Goal: Check status: Check status

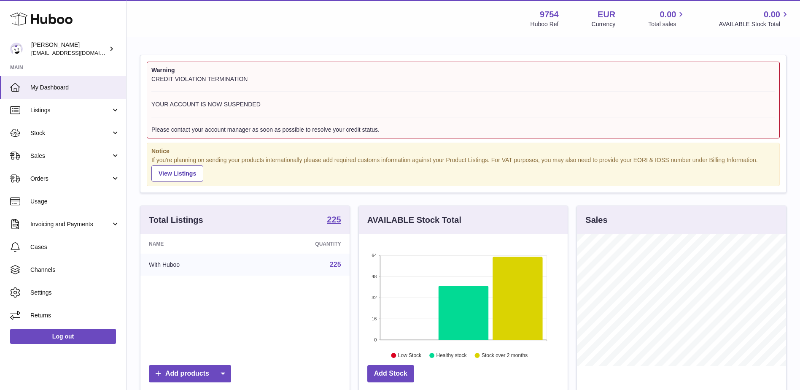
scroll to position [132, 209]
click at [68, 152] on span "Sales" at bounding box center [70, 156] width 81 height 8
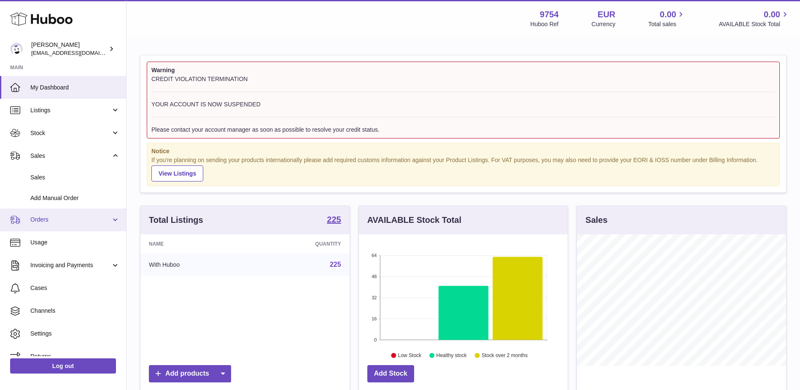
click at [65, 226] on link "Orders" at bounding box center [63, 219] width 126 height 23
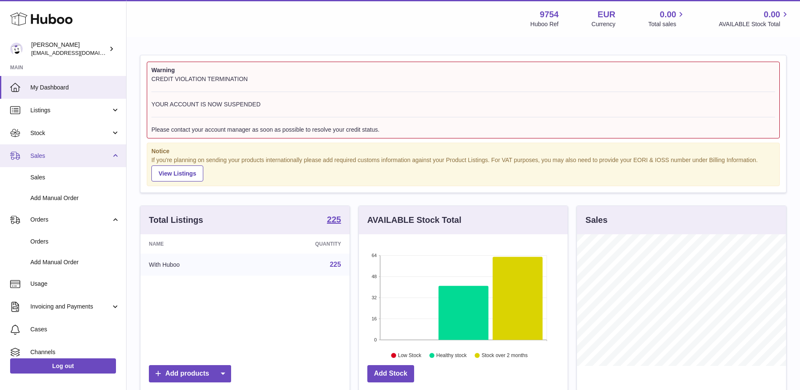
click at [45, 166] on link "Sales" at bounding box center [63, 155] width 126 height 23
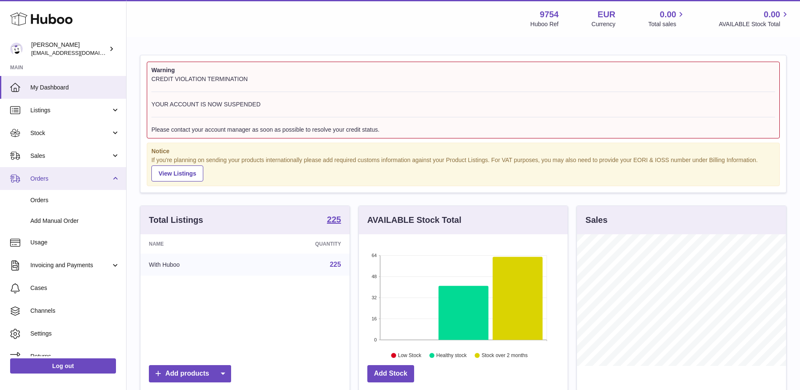
click at [44, 178] on ul "My Dashboard Listings Not with Huboo Listings with Huboo Bundles Stock Stock St…" at bounding box center [63, 222] width 126 height 292
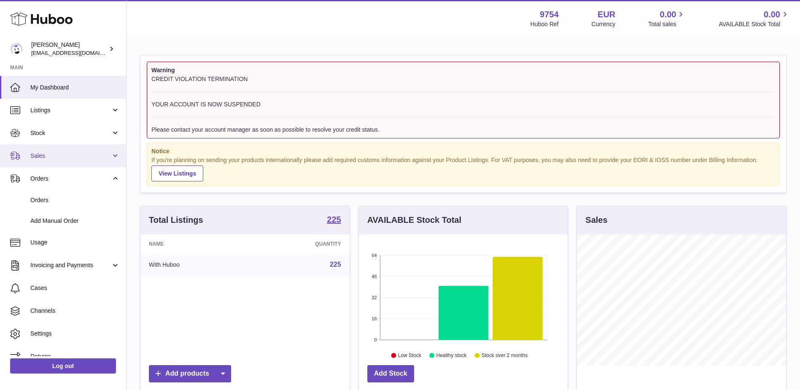
click at [48, 156] on span "Sales" at bounding box center [70, 156] width 81 height 8
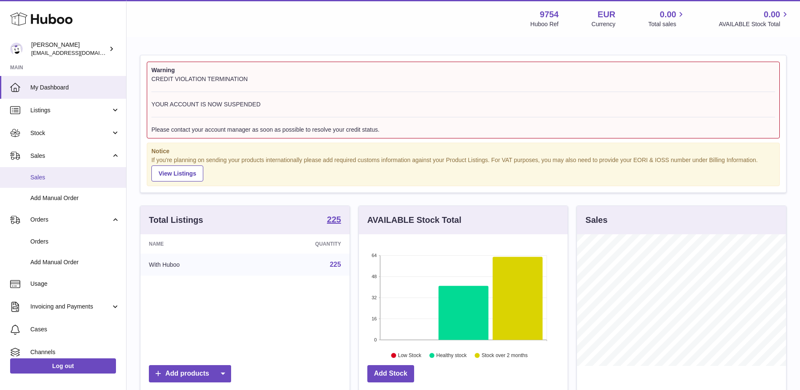
click at [42, 178] on span "Sales" at bounding box center [74, 177] width 89 height 8
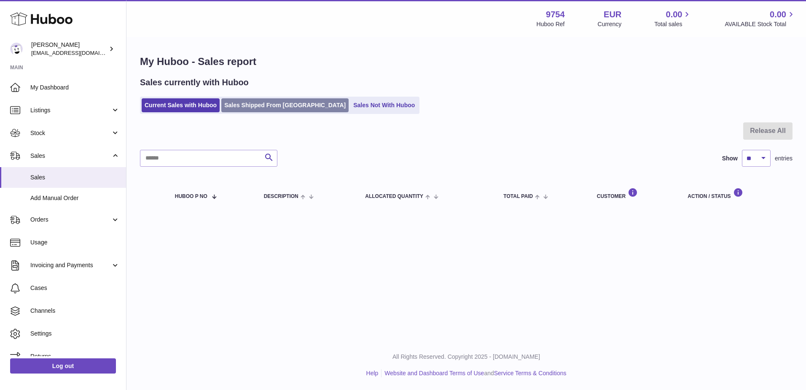
click at [260, 109] on link "Sales Shipped From Huboo" at bounding box center [284, 105] width 127 height 14
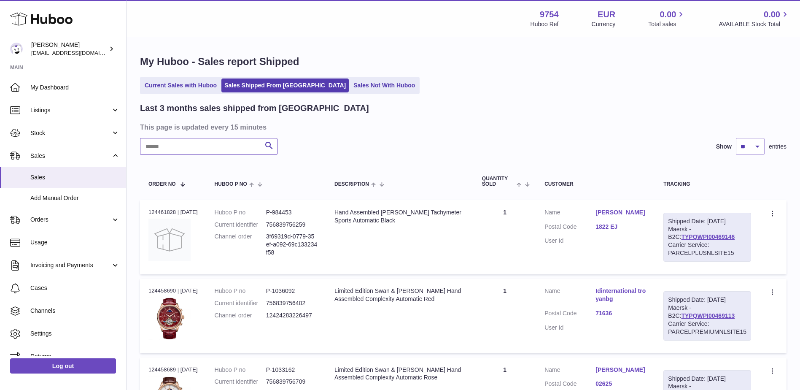
click at [208, 143] on input "text" at bounding box center [208, 146] width 137 height 17
paste input "********"
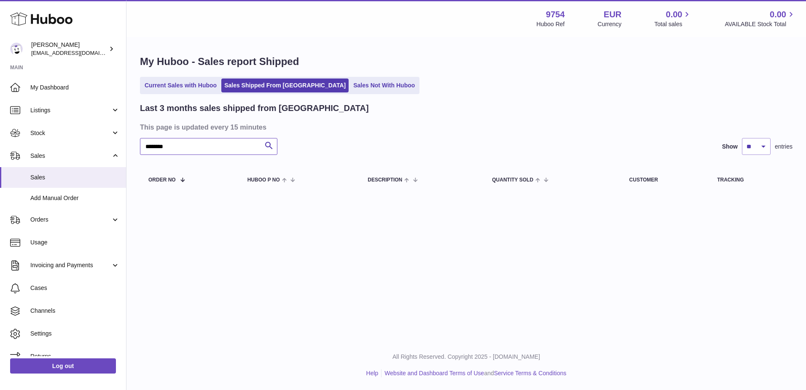
paste input "text"
type input "****"
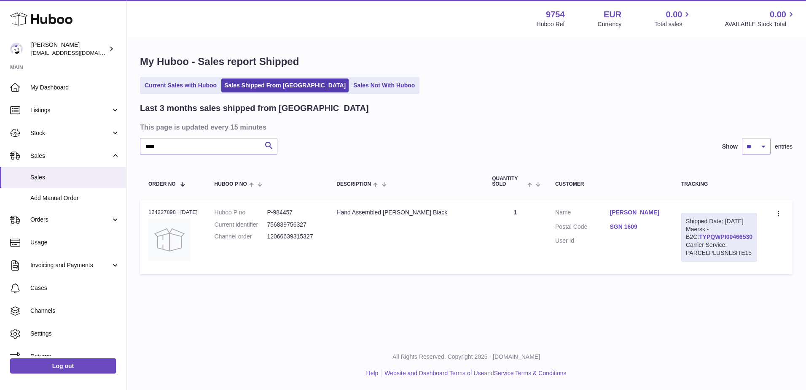
click at [714, 240] on link "TYPQWPI00466530" at bounding box center [726, 236] width 54 height 7
